Goal: Use online tool/utility: Utilize a website feature to perform a specific function

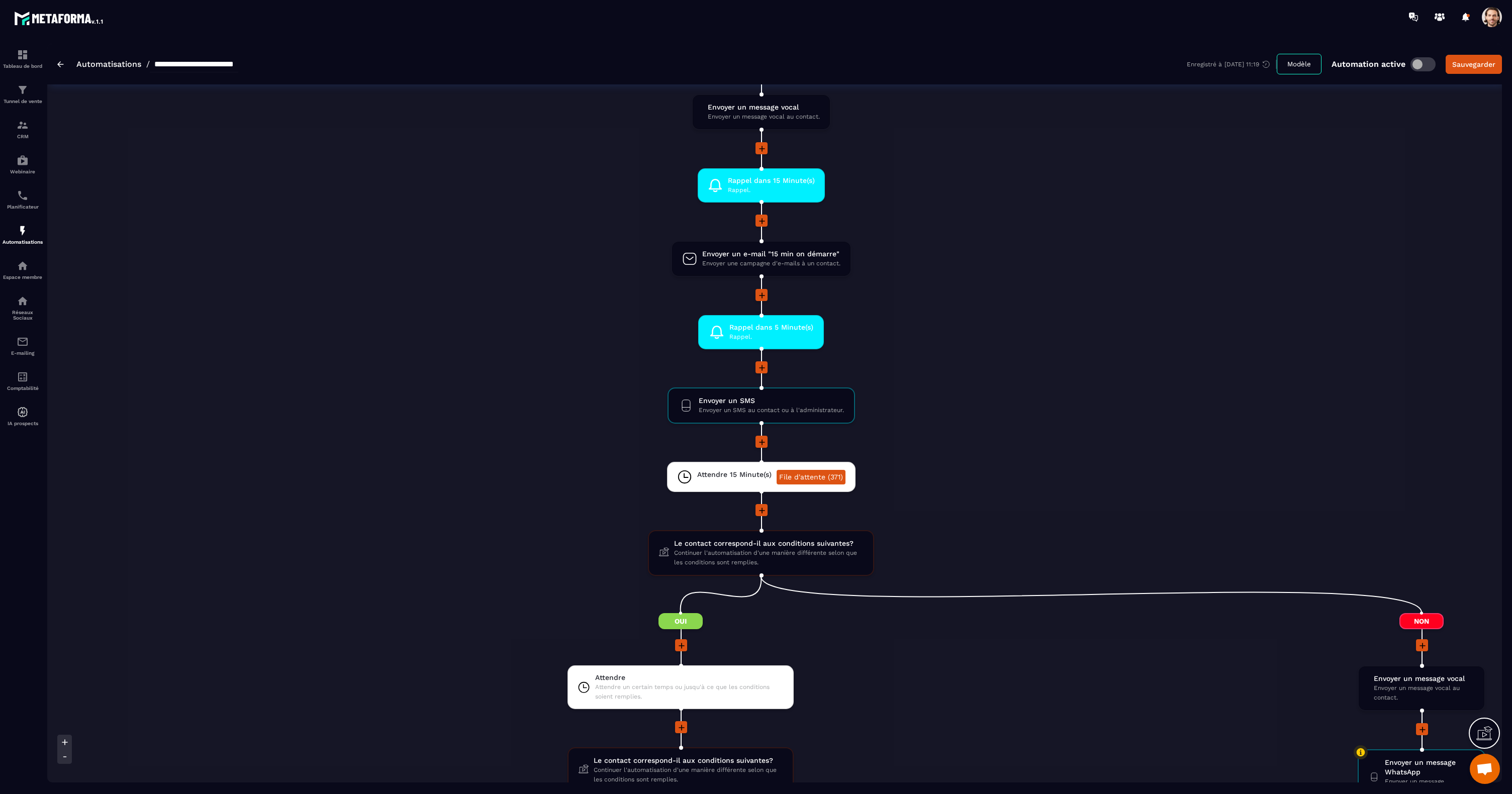
scroll to position [856, 0]
